Goal: Information Seeking & Learning: Understand process/instructions

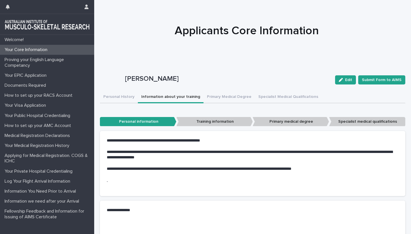
click at [169, 94] on button "Information about your training" at bounding box center [171, 97] width 66 height 12
click at [228, 98] on button "Primary Medical Degree" at bounding box center [229, 97] width 51 height 12
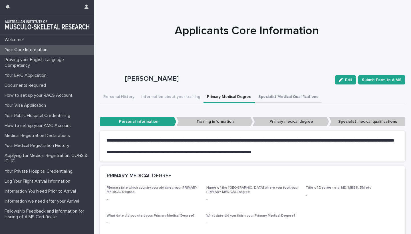
click at [268, 97] on button "Specialist Medical Qualifications" at bounding box center [288, 97] width 67 height 12
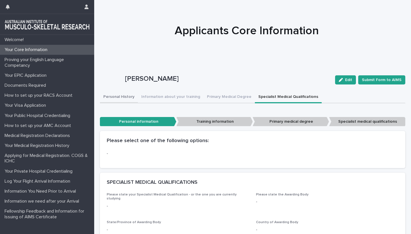
click at [114, 95] on button "Personal History" at bounding box center [119, 97] width 38 height 12
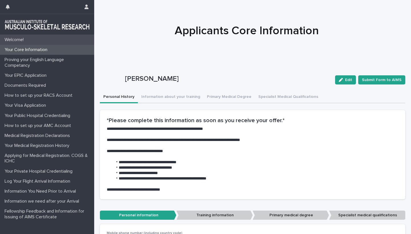
click at [18, 39] on p "Welcome!" at bounding box center [15, 39] width 26 height 5
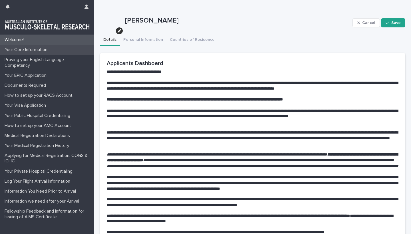
click at [23, 52] on p "Your Core Information" at bounding box center [27, 49] width 50 height 5
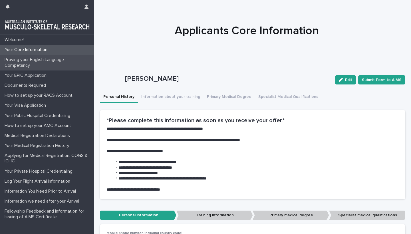
click at [27, 61] on p "Proving your English Language Competancy" at bounding box center [48, 62] width 92 height 11
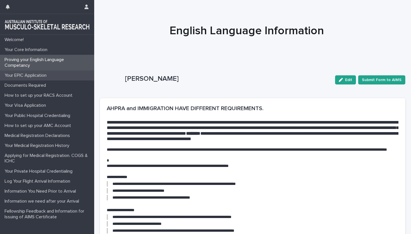
click at [26, 74] on p "Your EPIC Application" at bounding box center [26, 75] width 49 height 5
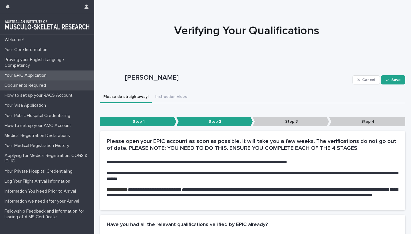
click at [25, 84] on p "Documents Required" at bounding box center [26, 85] width 48 height 5
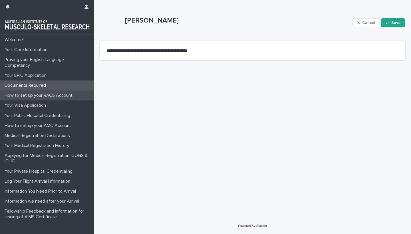
click at [27, 97] on p "How to set up your RACS Account" at bounding box center [39, 95] width 75 height 5
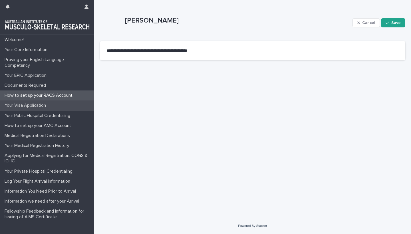
click at [17, 106] on p "Your Visa Application" at bounding box center [26, 105] width 48 height 5
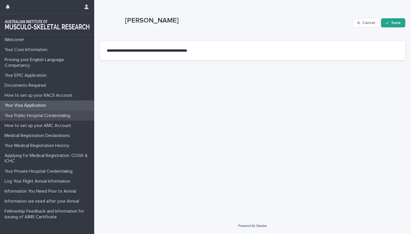
click at [21, 114] on p "Your Public Hospital Credentialing" at bounding box center [38, 115] width 72 height 5
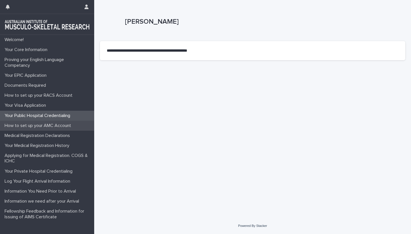
click at [22, 125] on p "How to set up your AMC Account" at bounding box center [38, 125] width 73 height 5
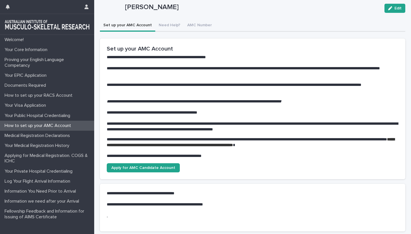
scroll to position [16, 0]
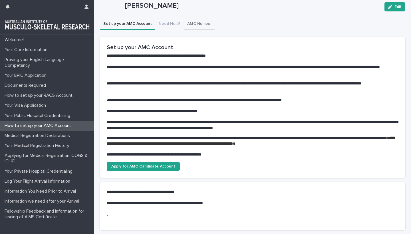
click at [200, 23] on div "**********" at bounding box center [252, 126] width 305 height 284
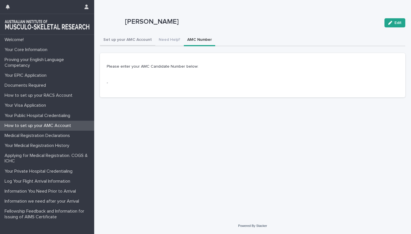
click at [121, 39] on button "Set up your AMC Account" at bounding box center [127, 40] width 55 height 12
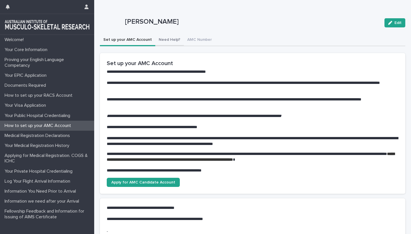
click at [170, 41] on button "Need Help?" at bounding box center [169, 40] width 29 height 12
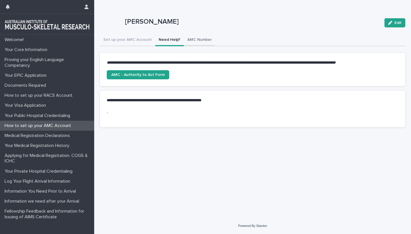
click at [193, 42] on button "AMC Number" at bounding box center [199, 40] width 31 height 12
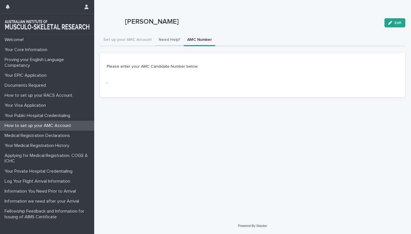
click at [162, 40] on button "Need Help?" at bounding box center [169, 40] width 29 height 12
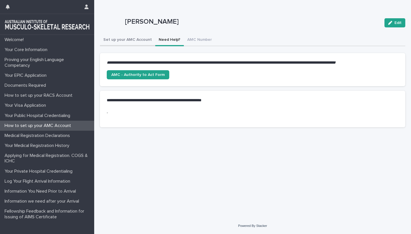
click at [126, 36] on button "Set up your AMC Account" at bounding box center [127, 40] width 55 height 12
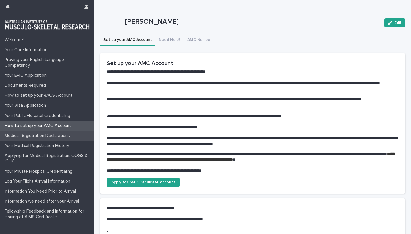
click at [35, 134] on p "Medical Registration Declarations" at bounding box center [38, 135] width 72 height 5
